Goal: Information Seeking & Learning: Learn about a topic

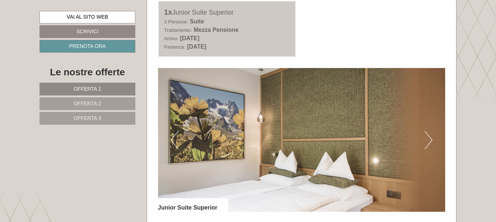
scroll to position [1550, 0]
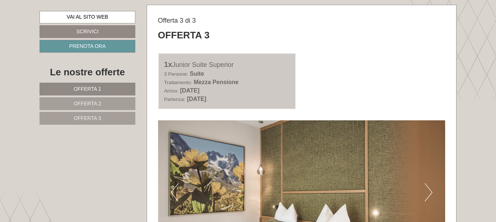
scroll to position [1477, 0]
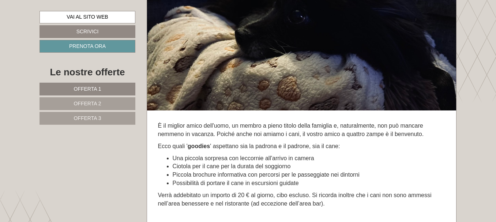
scroll to position [2150, 0]
